Goal: Task Accomplishment & Management: Complete application form

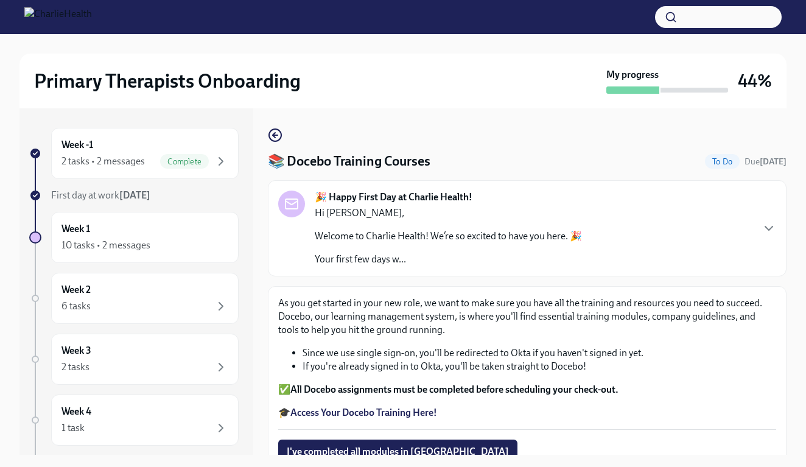
click at [284, 145] on div "📚 Docebo Training Courses To Do Due in 12 days 🎉 Happy First Day at Charlie Hea…" at bounding box center [527, 311] width 519 height 367
click at [279, 138] on icon "button" at bounding box center [275, 135] width 15 height 15
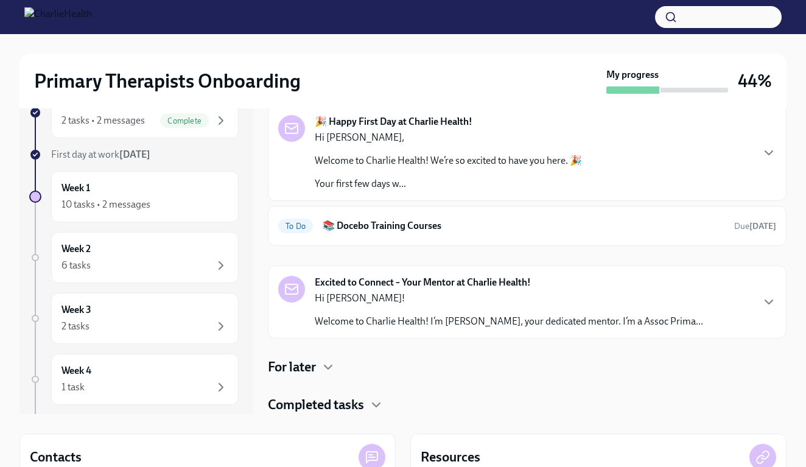
scroll to position [44, 0]
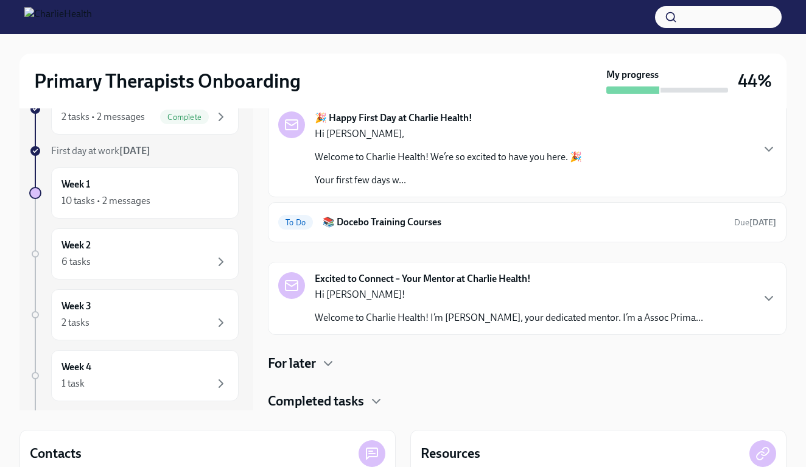
click at [320, 360] on div "For later" at bounding box center [527, 363] width 519 height 18
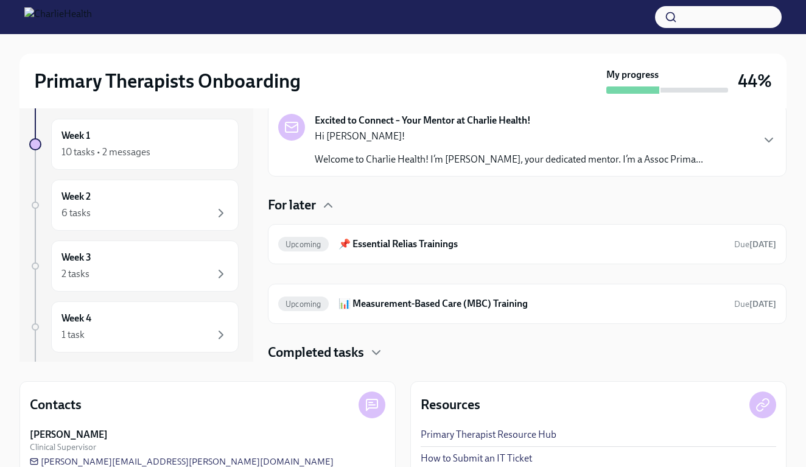
scroll to position [107, 0]
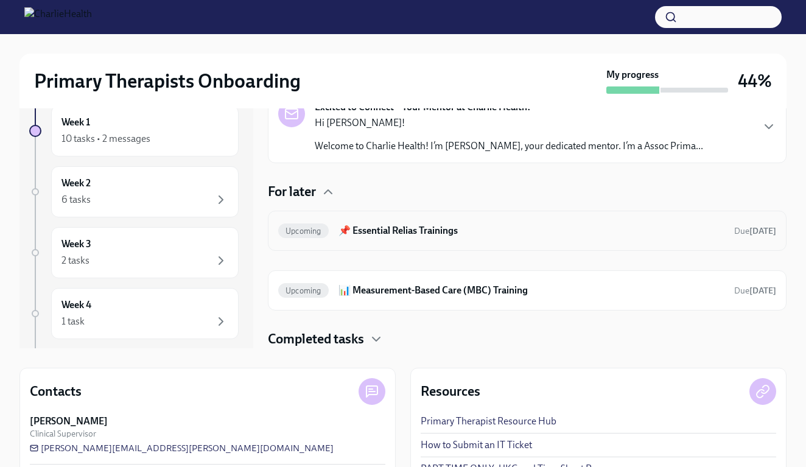
click at [414, 228] on h6 "📌 Essential Relias Trainings" at bounding box center [532, 230] width 386 height 13
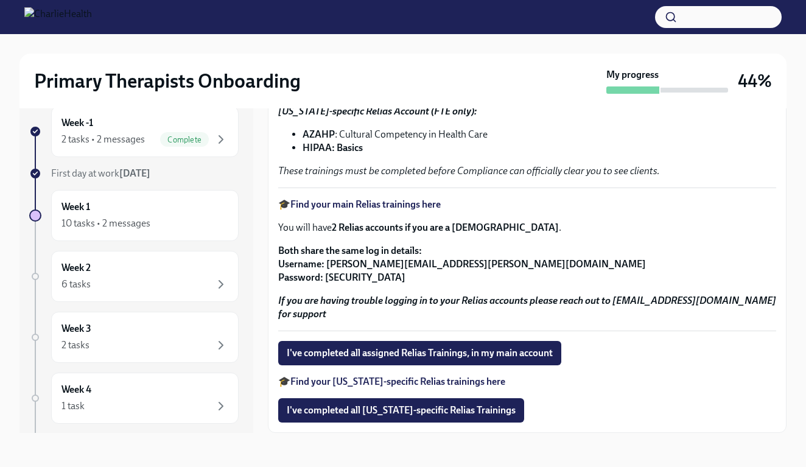
scroll to position [22, 0]
click at [358, 352] on span "I've completed all assigned Relias Trainings, in my main account" at bounding box center [420, 353] width 266 height 12
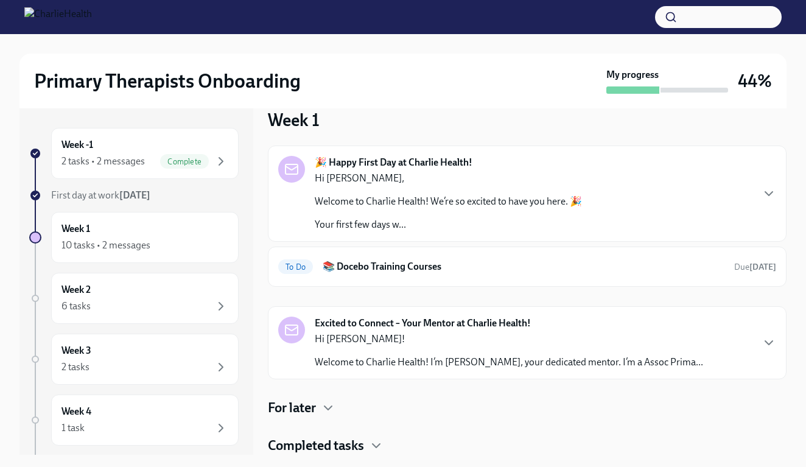
click at [316, 402] on h4 "For later" at bounding box center [292, 408] width 48 height 18
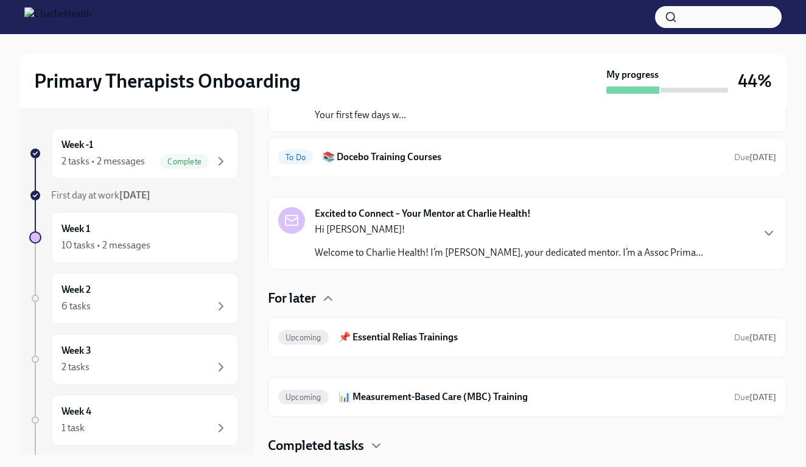
scroll to position [128, 0]
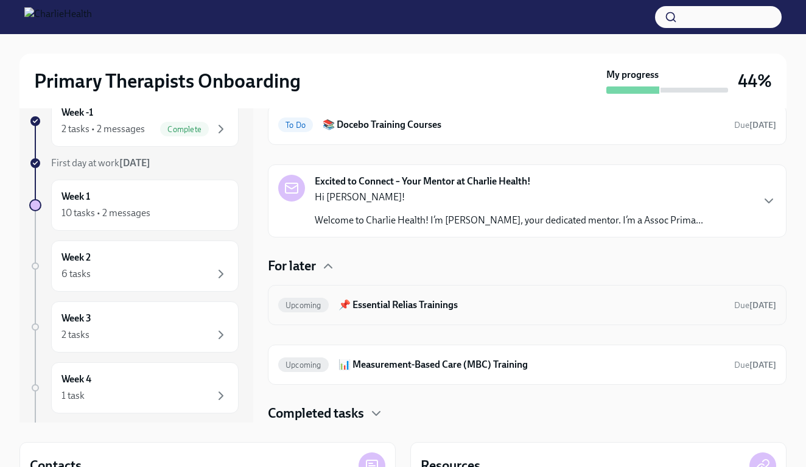
click at [426, 298] on h6 "📌 Essential Relias Trainings" at bounding box center [532, 304] width 386 height 13
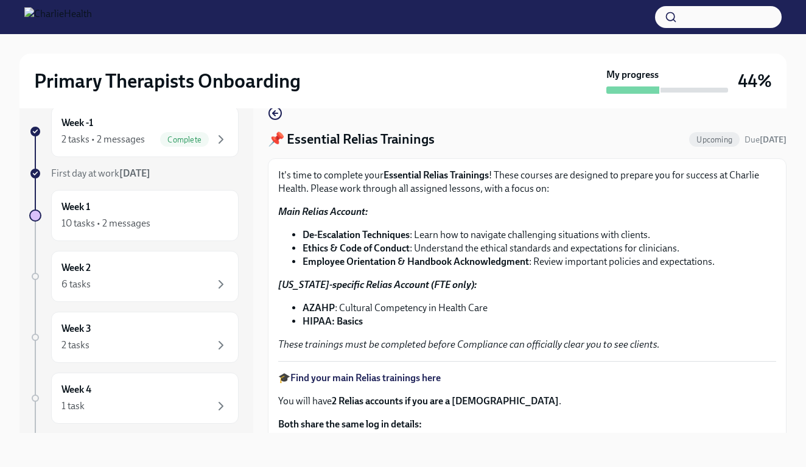
click at [276, 123] on div "📌 Essential Relias Trainings Upcoming Due [DATE] It's time to complete your Ess…" at bounding box center [527, 356] width 519 height 500
click at [276, 121] on icon "button" at bounding box center [275, 113] width 15 height 15
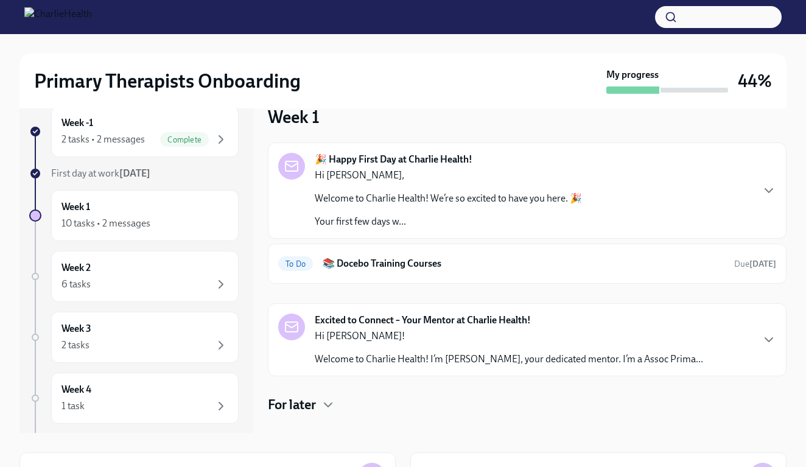
scroll to position [1, 0]
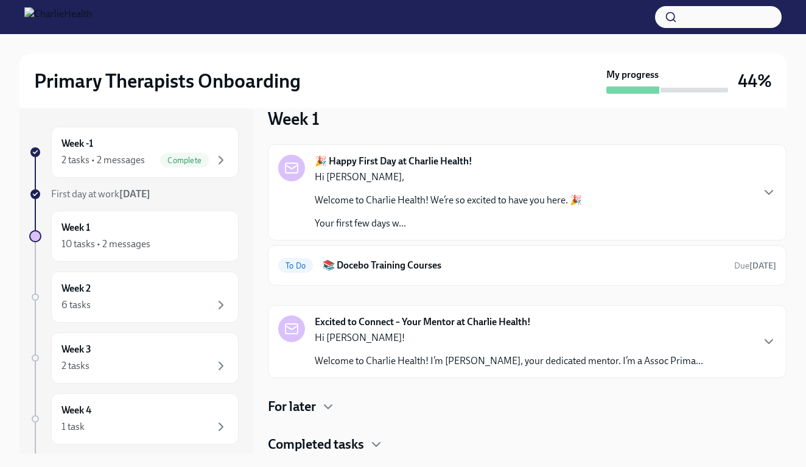
click at [301, 404] on h4 "For later" at bounding box center [292, 407] width 48 height 18
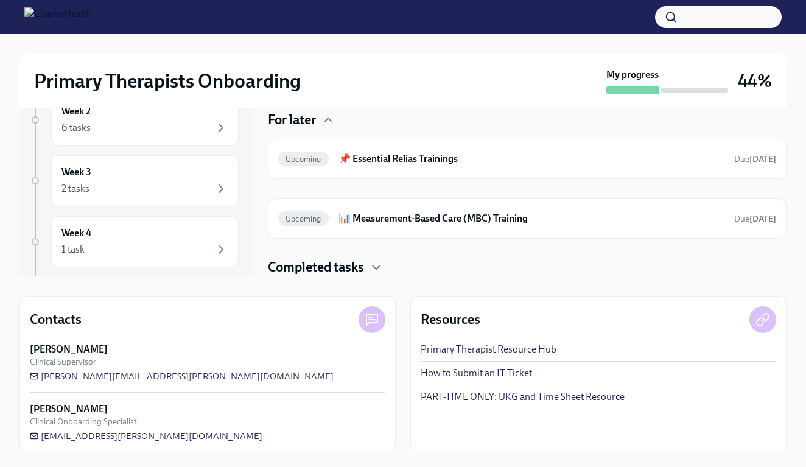
scroll to position [178, 0]
click at [381, 267] on icon "button" at bounding box center [376, 267] width 15 height 15
click at [368, 268] on div "Completed tasks" at bounding box center [527, 267] width 519 height 18
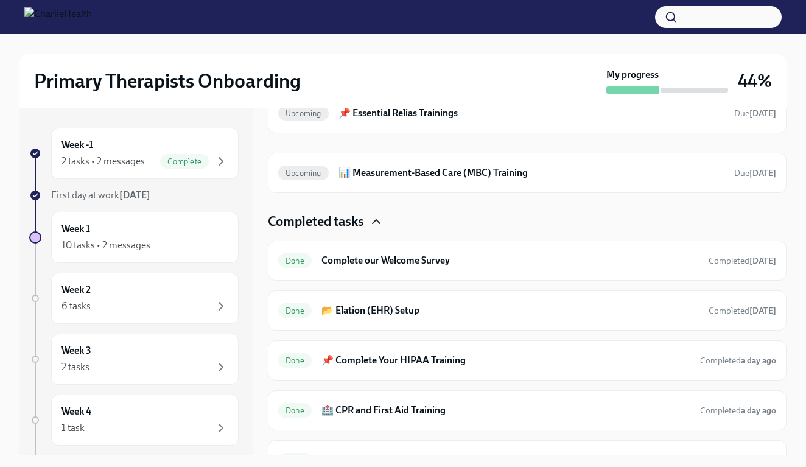
scroll to position [0, 0]
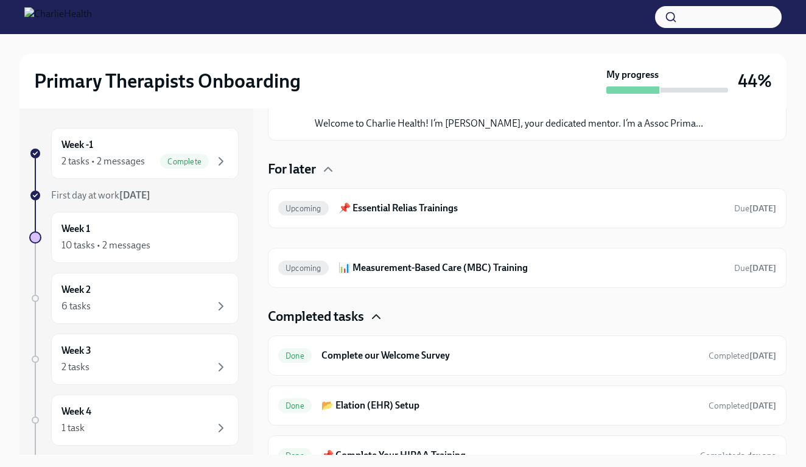
click at [381, 315] on icon "button" at bounding box center [376, 316] width 15 height 15
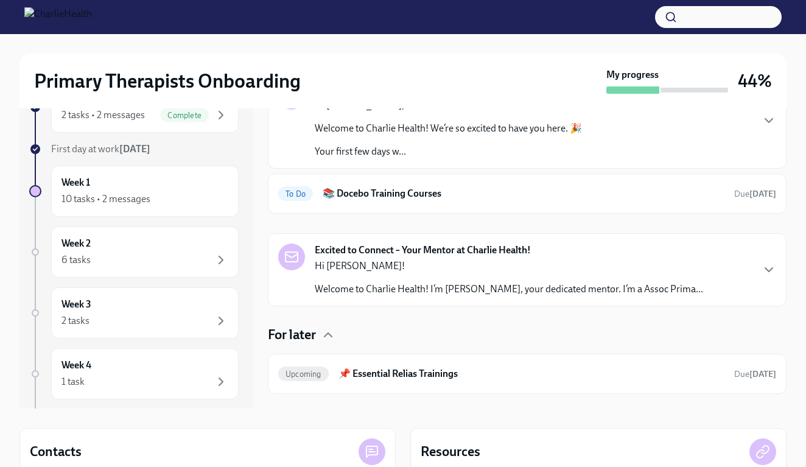
scroll to position [41, 0]
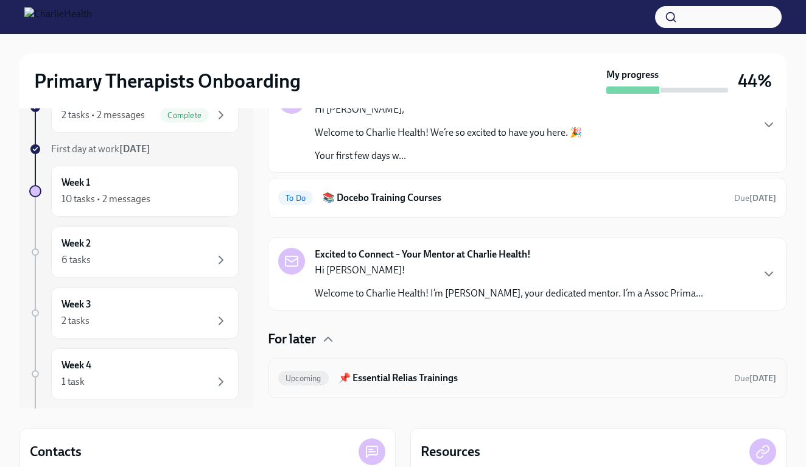
click at [372, 374] on h6 "📌 Essential Relias Trainings" at bounding box center [532, 377] width 386 height 13
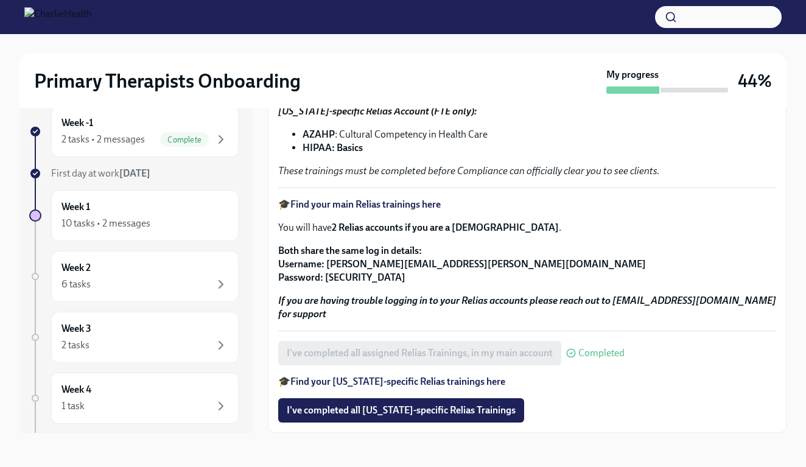
scroll to position [22, 0]
click at [390, 335] on div "It's time to complete your Essential Relias Trainings ! These courses are desig…" at bounding box center [527, 208] width 498 height 427
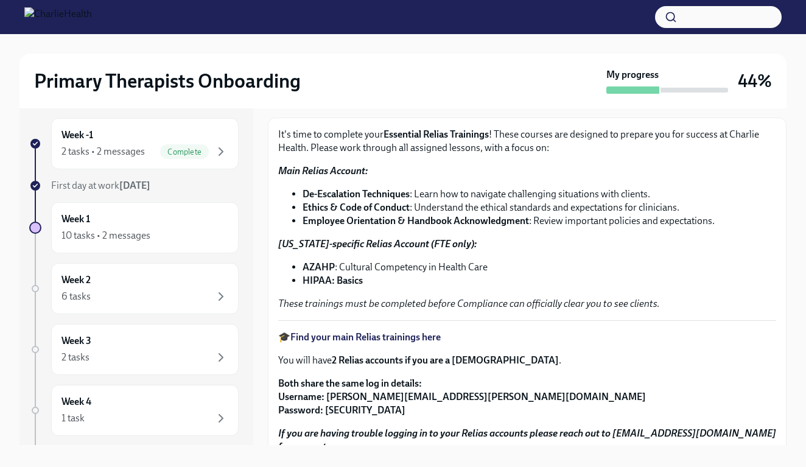
scroll to position [54, 0]
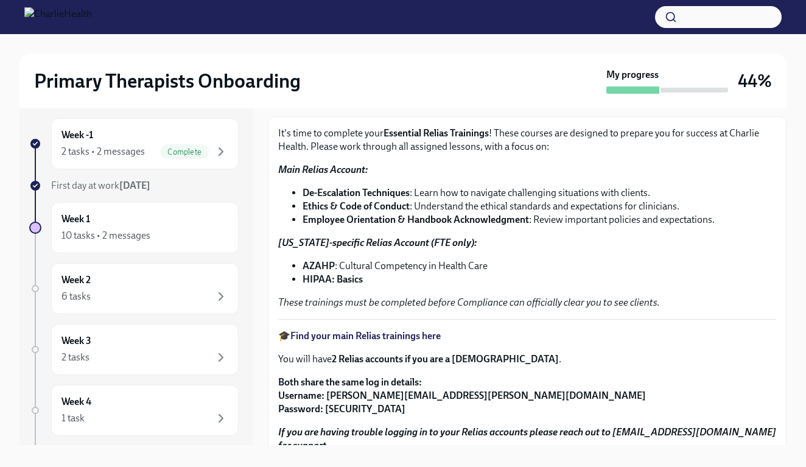
click at [381, 334] on strong "Find your main Relias trainings here" at bounding box center [365, 336] width 150 height 12
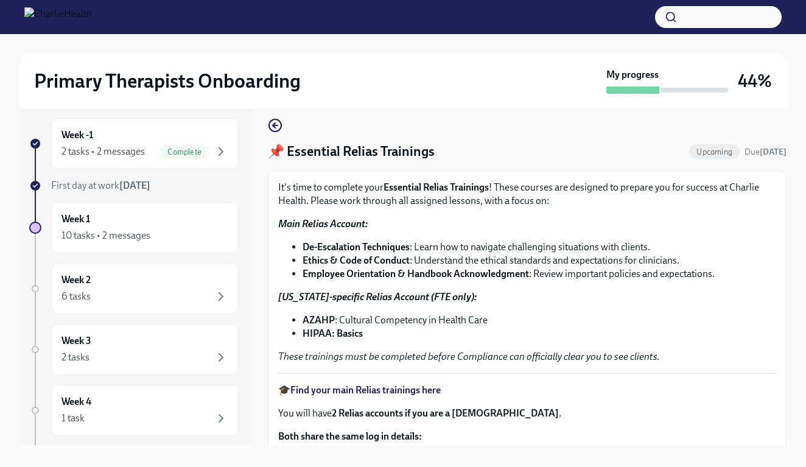
scroll to position [0, 0]
click at [138, 217] on div "Week 1 10 tasks • 2 messages" at bounding box center [144, 227] width 167 height 30
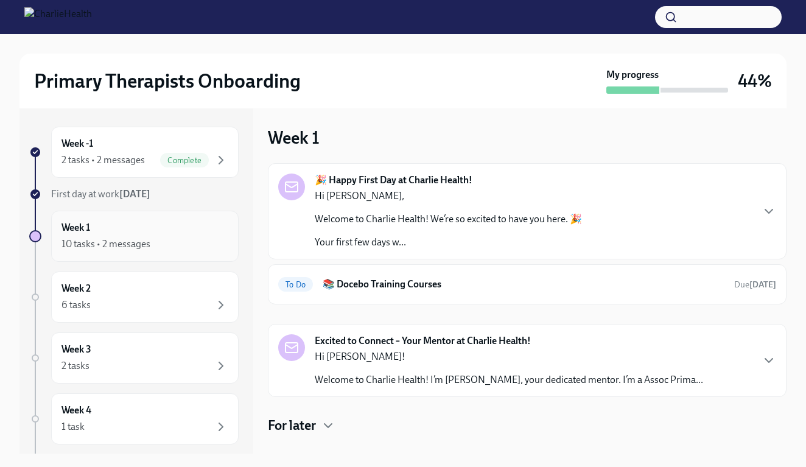
click at [140, 222] on div "Week 1 10 tasks • 2 messages" at bounding box center [144, 236] width 167 height 30
click at [171, 286] on div "Week 2 6 tasks" at bounding box center [144, 297] width 167 height 30
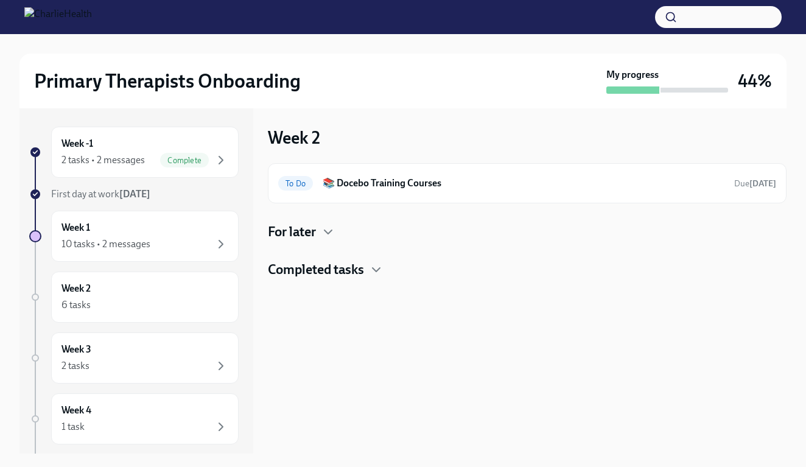
click at [318, 231] on div "For later" at bounding box center [527, 232] width 519 height 18
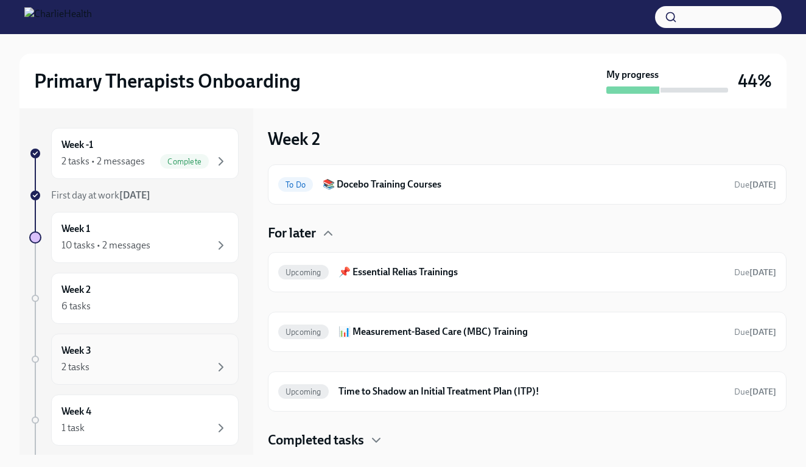
click at [82, 350] on h6 "Week 3" at bounding box center [76, 350] width 30 height 13
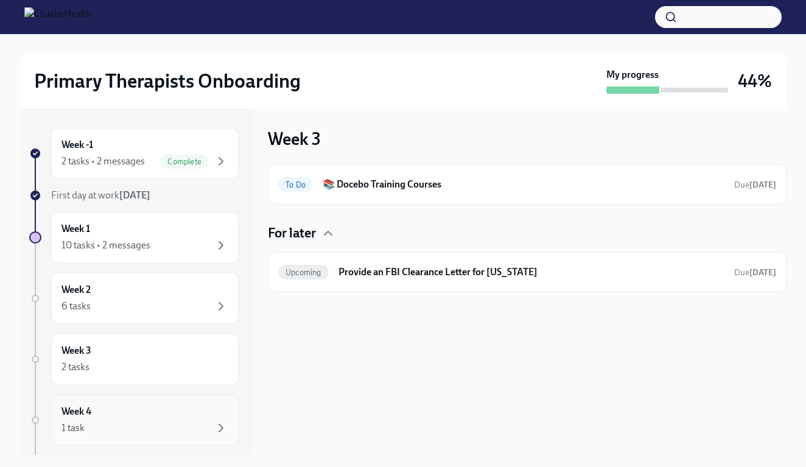
click at [90, 412] on h6 "Week 4" at bounding box center [76, 411] width 30 height 13
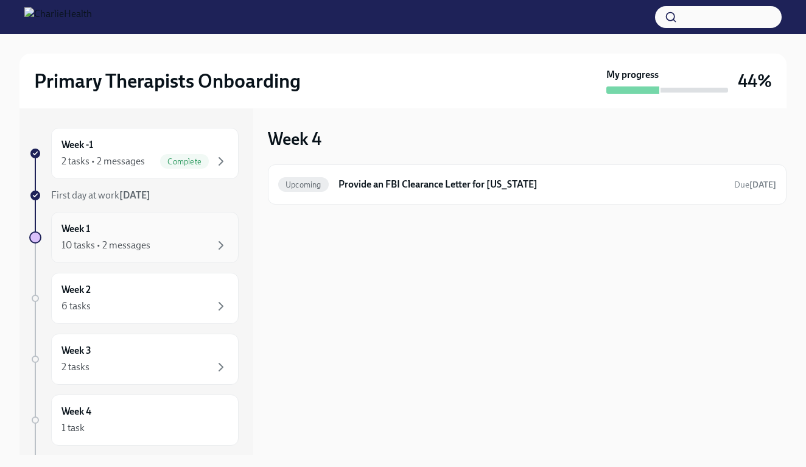
click at [125, 230] on div "Week 1 10 tasks • 2 messages" at bounding box center [144, 237] width 167 height 30
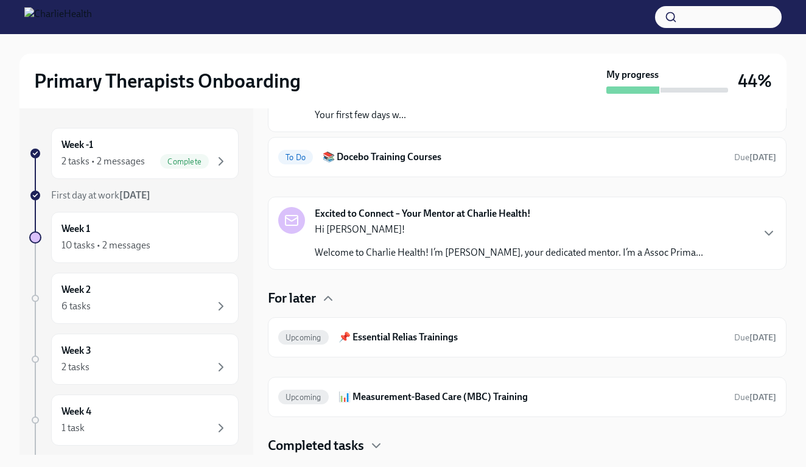
scroll to position [112, 0]
